Goal: Task Accomplishment & Management: Use online tool/utility

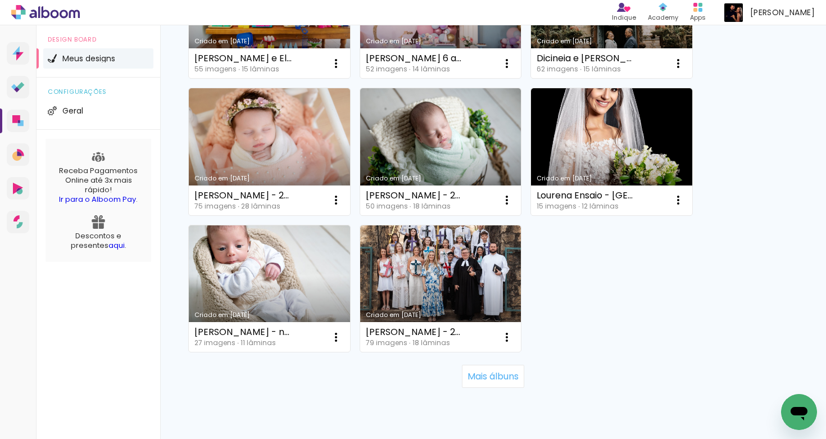
scroll to position [1016, 0]
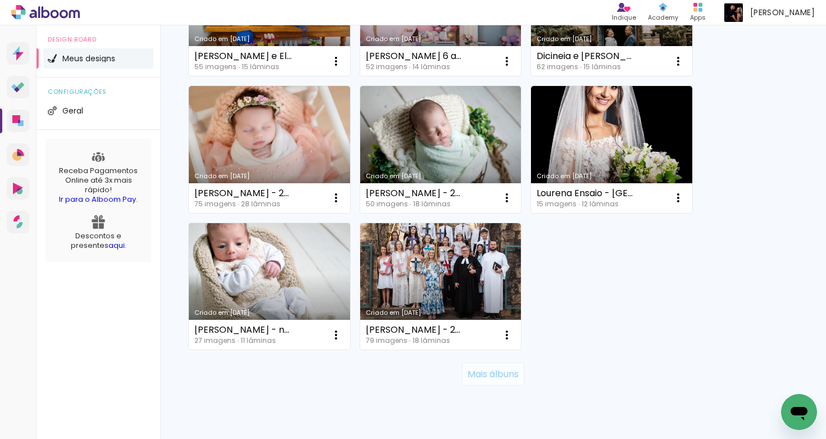
click at [0, 0] on slot "Mais álbuns" at bounding box center [0, 0] width 0 height 0
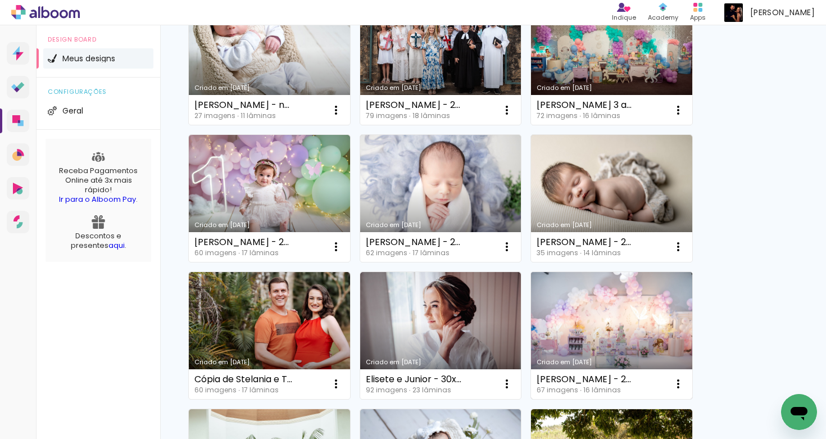
scroll to position [1245, 0]
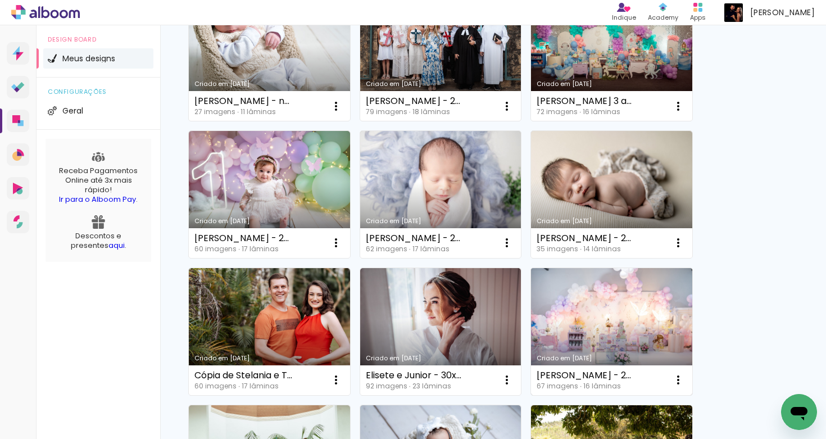
click at [643, 346] on link "Criado em [DATE]" at bounding box center [611, 331] width 161 height 127
